Goal: Transaction & Acquisition: Purchase product/service

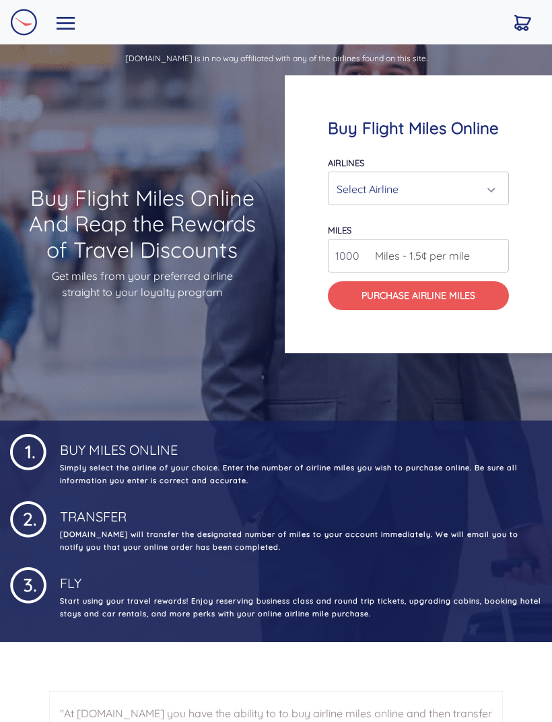
click at [493, 193] on div "Select Airline" at bounding box center [419, 189] width 164 height 26
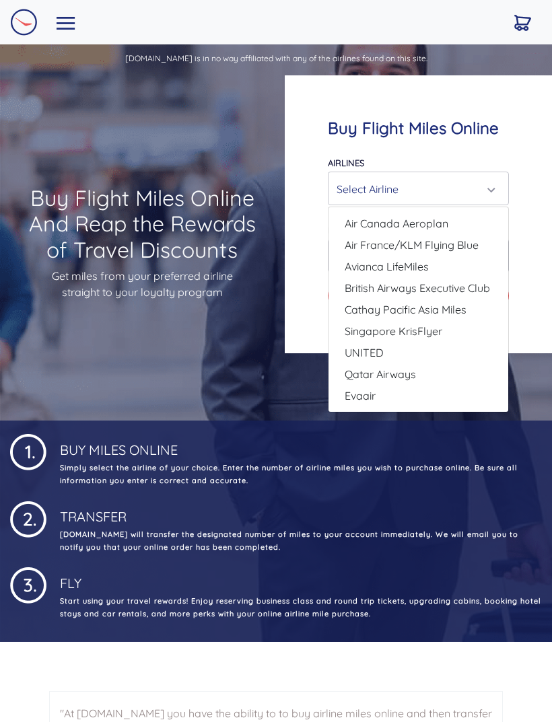
click at [493, 193] on div "Select Airline" at bounding box center [419, 189] width 164 height 26
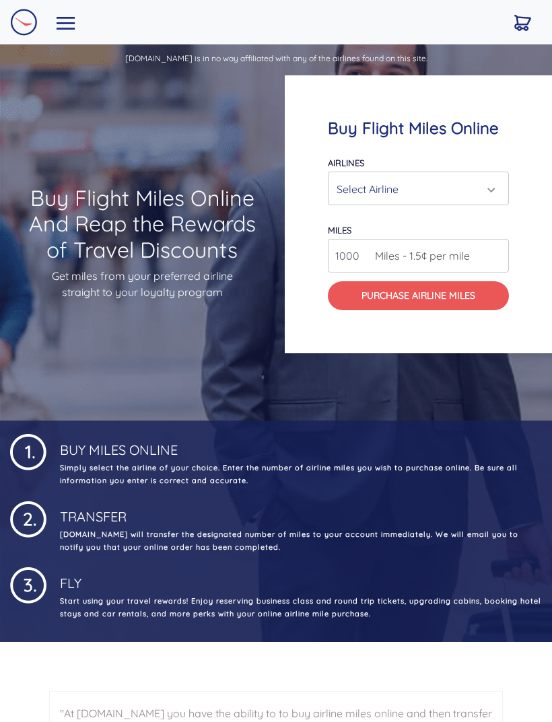
click at [492, 193] on div "Select Airline" at bounding box center [415, 189] width 156 height 26
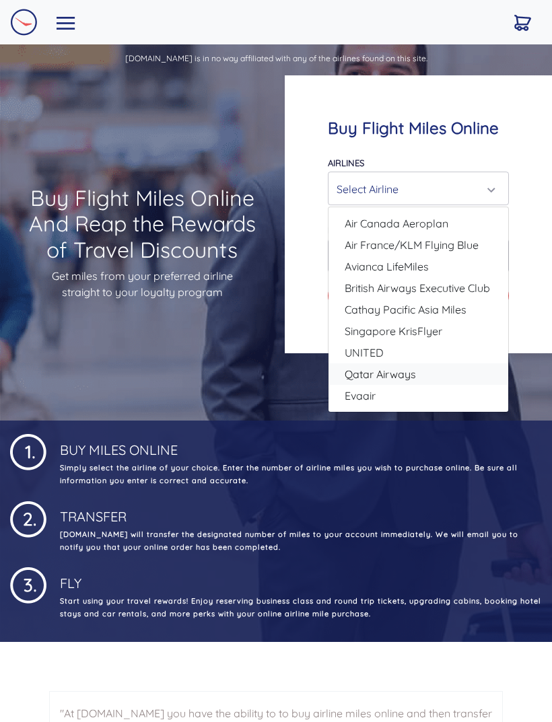
click at [446, 373] on link "Qatar Airways" at bounding box center [419, 375] width 180 height 22
select select "Qatar Airways"
type input "10000"
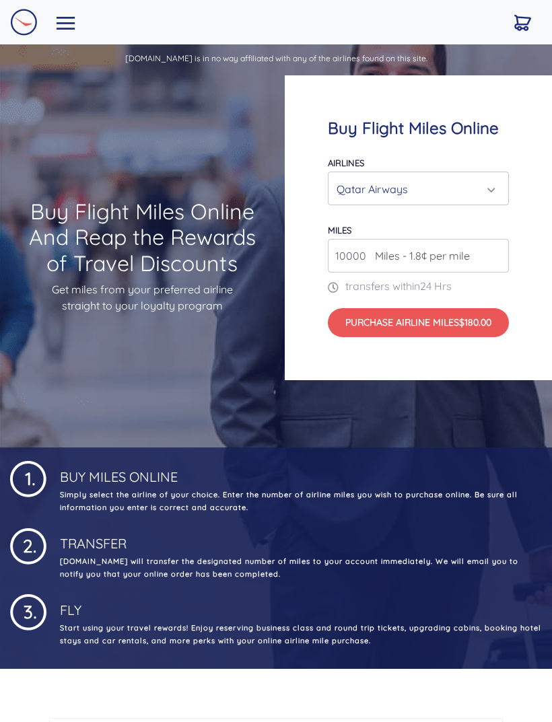
click at [490, 191] on div "Qatar Airways" at bounding box center [415, 189] width 156 height 26
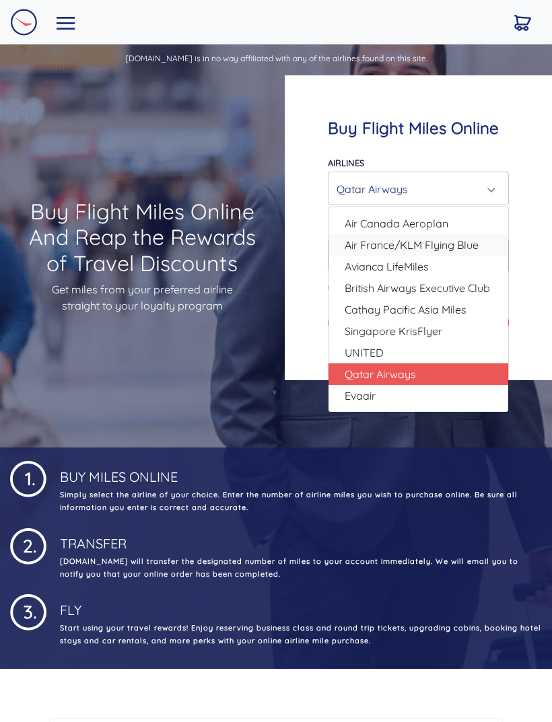
click at [474, 246] on span "Air France/KLM Flying Blue" at bounding box center [412, 245] width 134 height 16
select select "Air France/KLM Flying Blue"
type input "49000"
